Goal: Check status: Check status

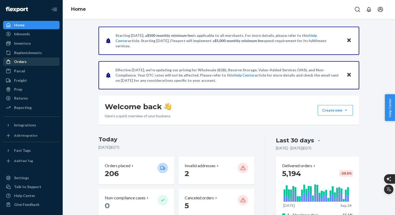
click at [29, 64] on div "Orders" at bounding box center [31, 61] width 55 height 7
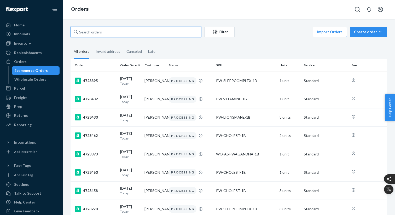
click at [107, 33] on input "text" at bounding box center [136, 32] width 131 height 10
paste input "4720894"
type input "4720894"
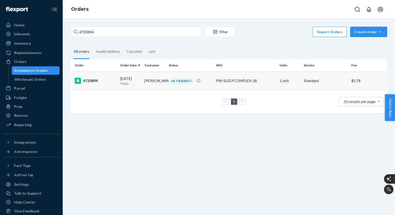
click at [95, 82] on div "4720894" at bounding box center [95, 81] width 41 height 6
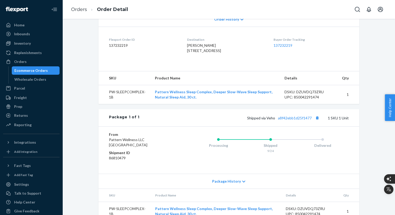
scroll to position [142, 0]
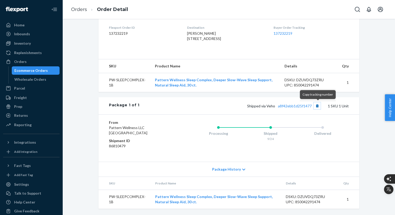
click at [319, 107] on button "Copy tracking number" at bounding box center [317, 106] width 7 height 7
